Goal: Check status: Check status

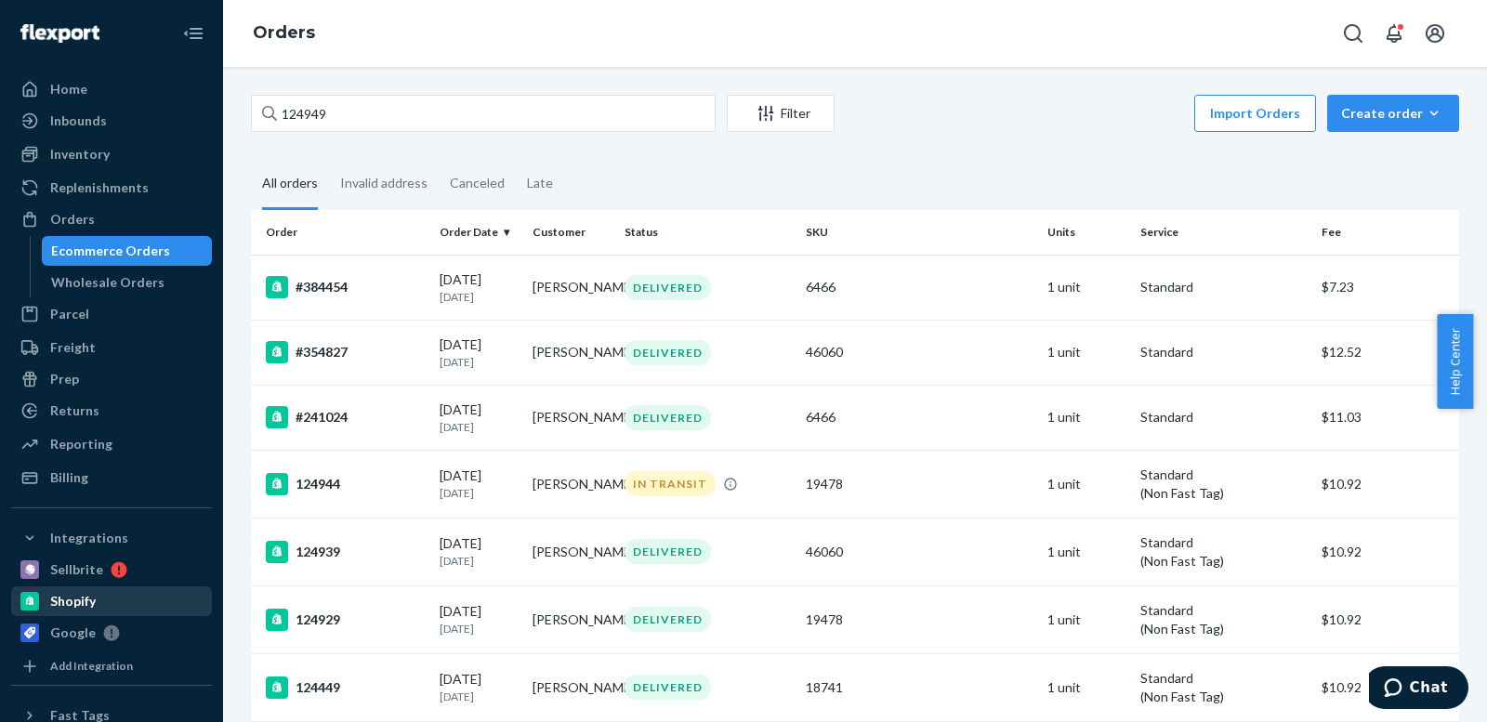
click at [82, 596] on div "Shopify" at bounding box center [73, 601] width 46 height 19
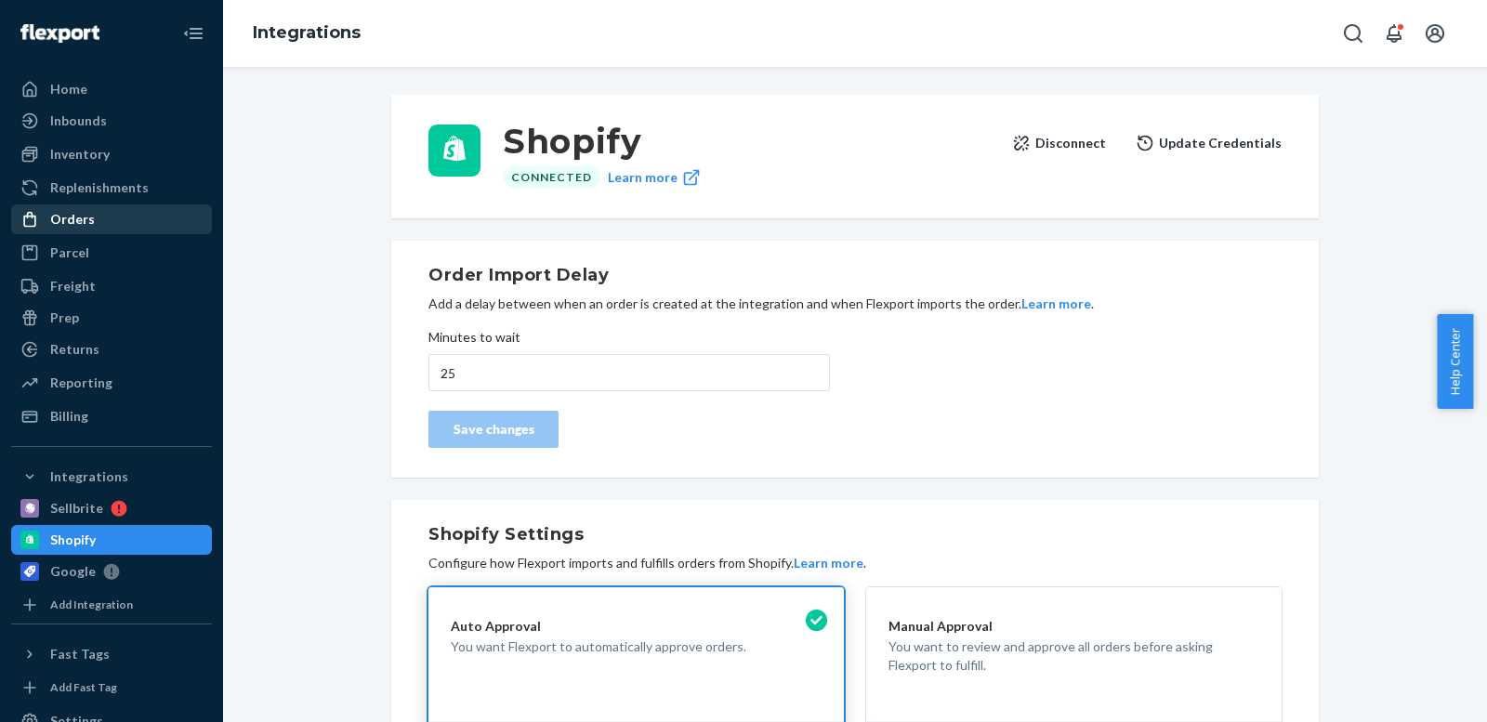
click at [72, 223] on div "Orders" at bounding box center [72, 219] width 45 height 19
